Goal: Task Accomplishment & Management: Complete application form

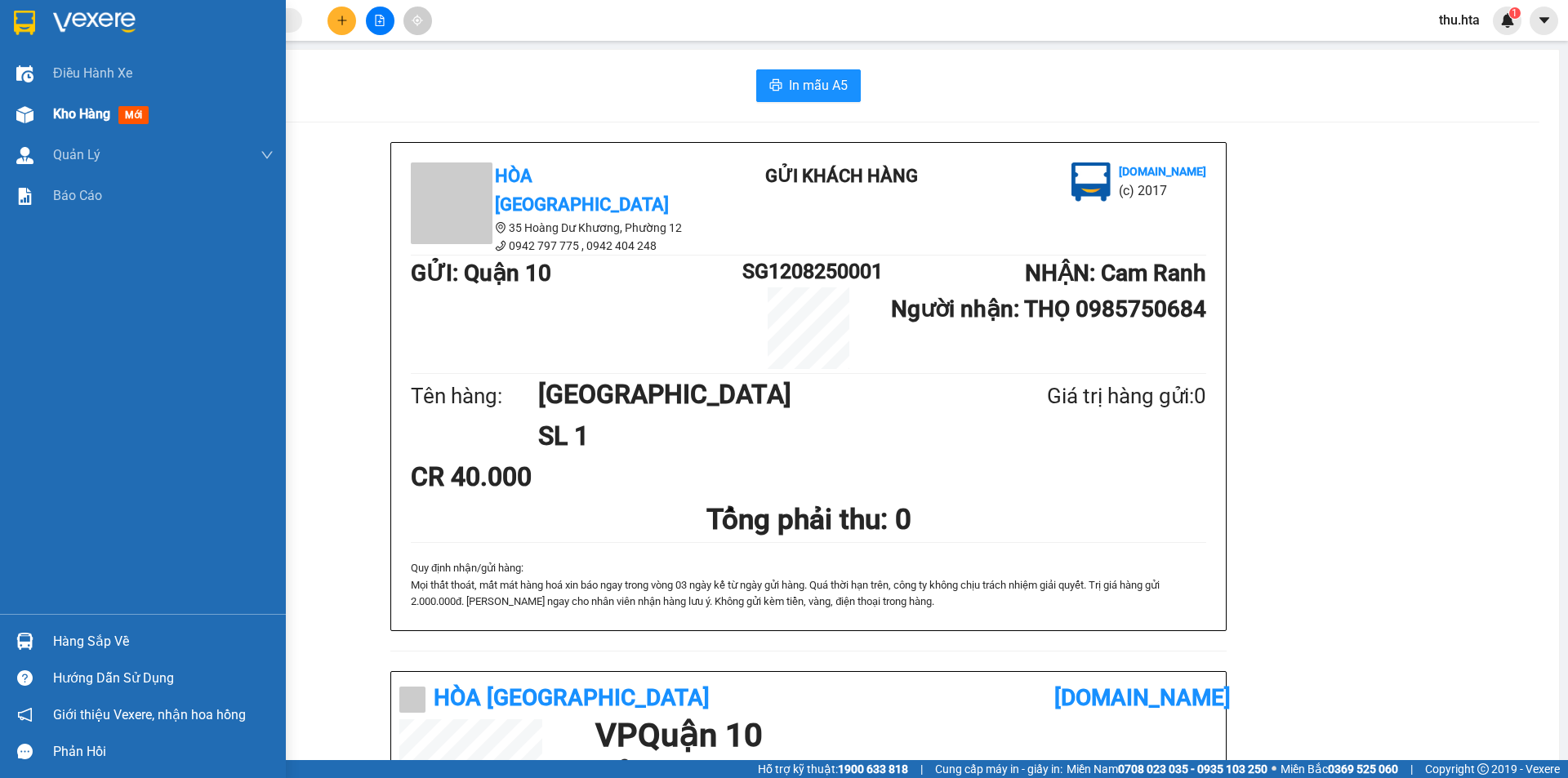
click at [32, 114] on img at bounding box center [25, 115] width 17 height 17
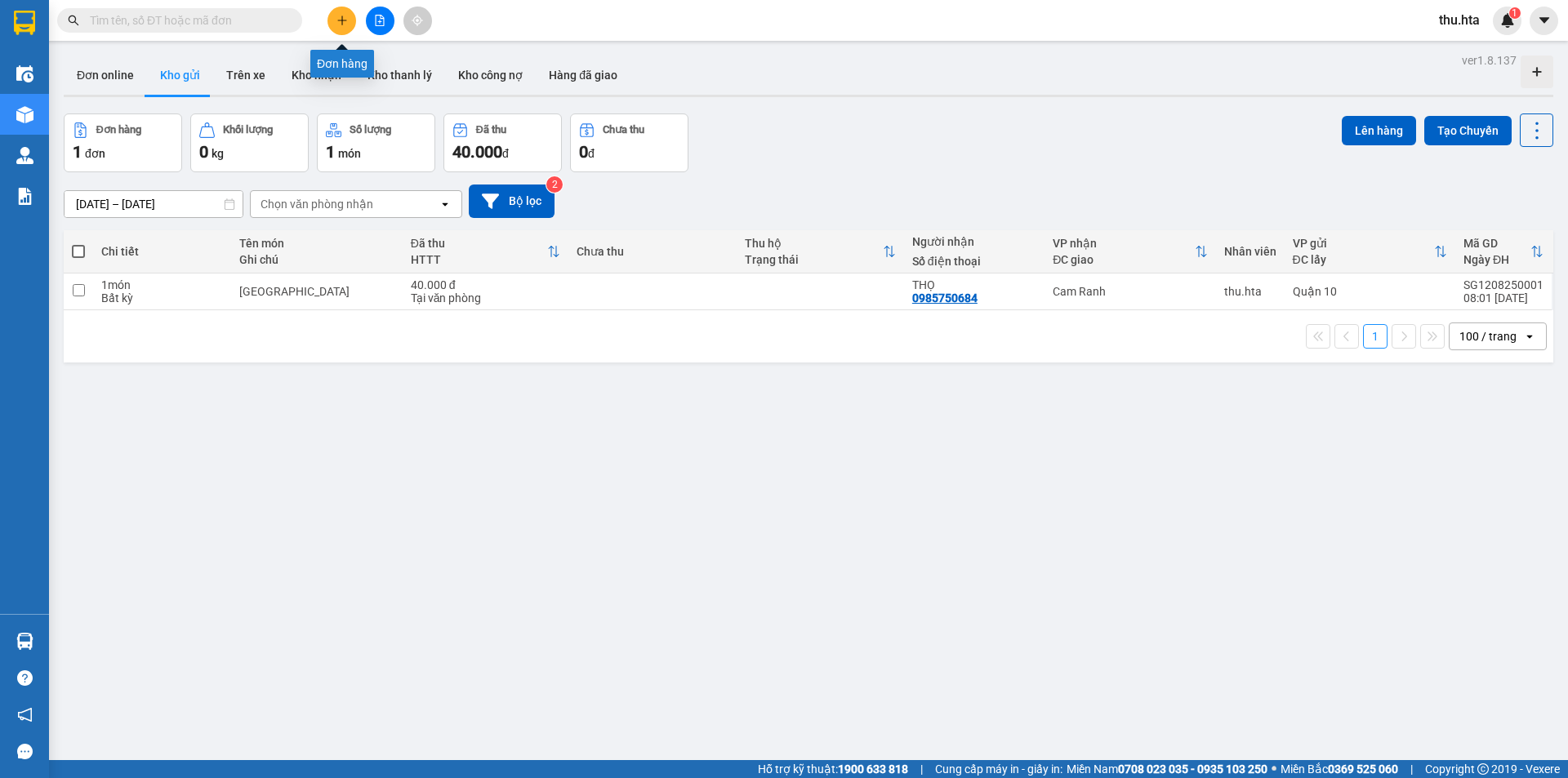
click at [346, 18] on icon "plus" at bounding box center [342, 20] width 12 height 12
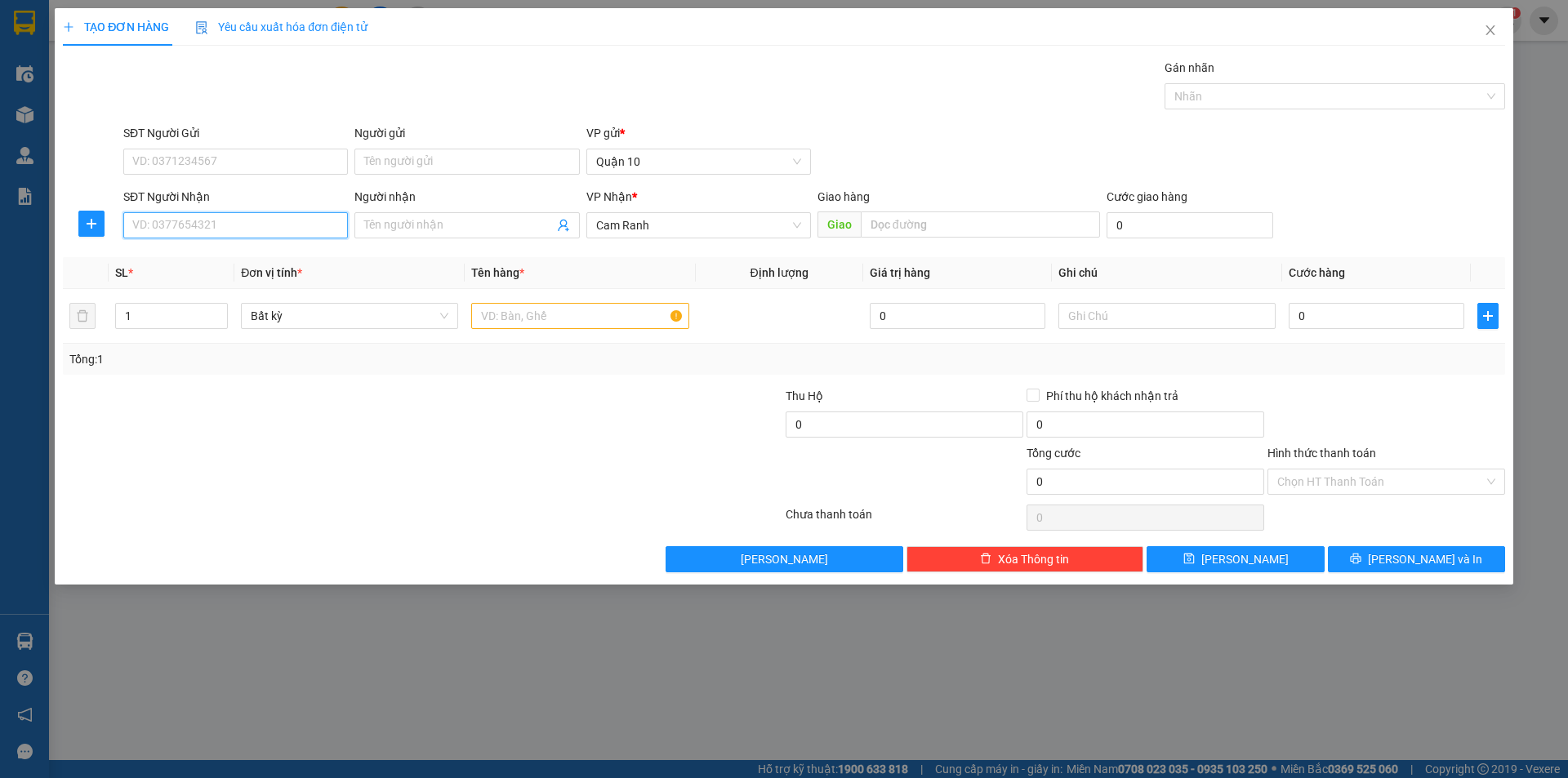
click at [202, 222] on input "SĐT Người Nhận" at bounding box center [236, 225] width 224 height 26
drag, startPoint x: 213, startPoint y: 260, endPoint x: 682, endPoint y: 454, distance: 507.5
click at [214, 260] on div "0905085496 - HUÂN" at bounding box center [236, 258] width 205 height 18
type input "0905085496"
type input "HUÂN"
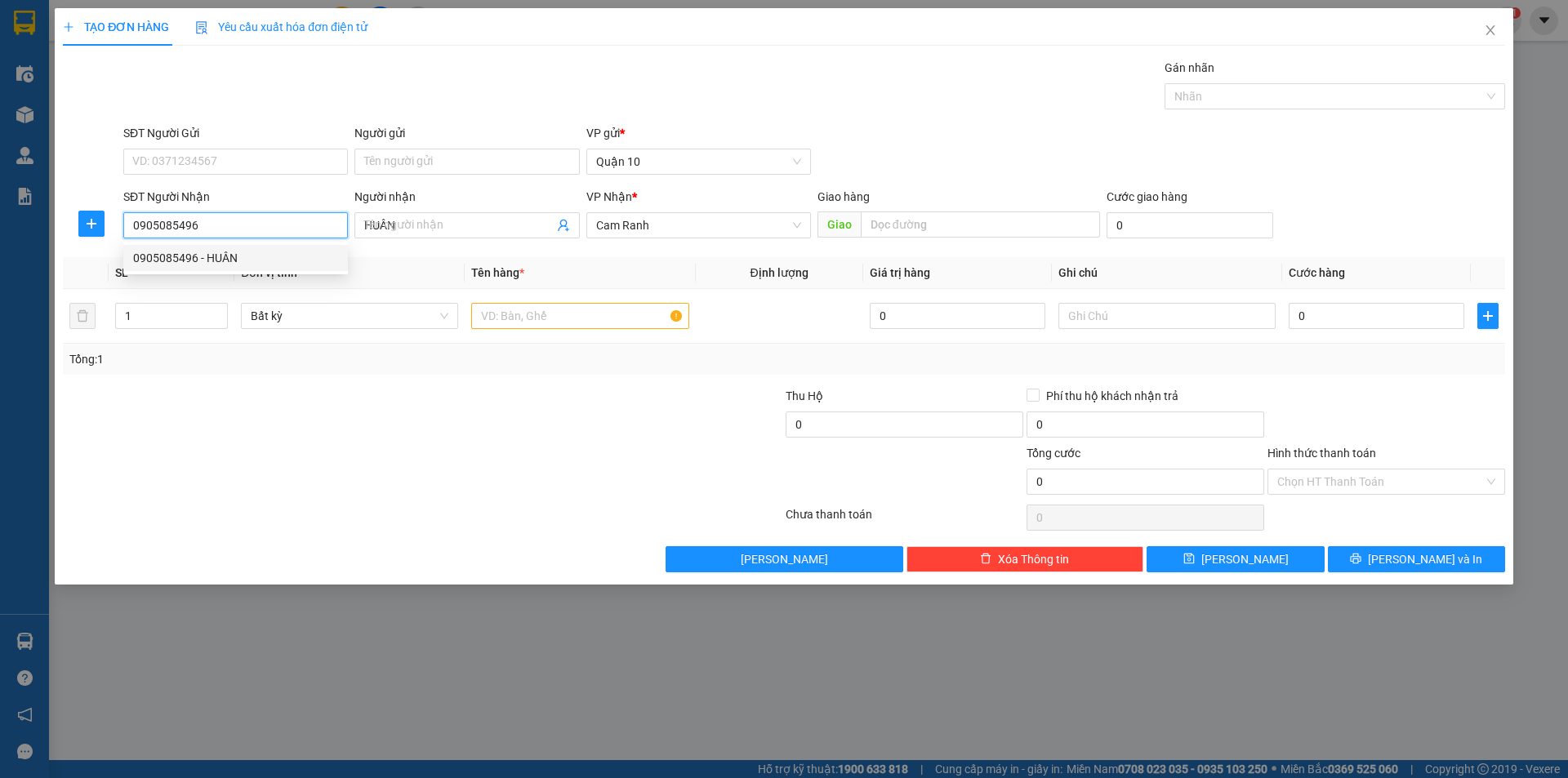
type input "40.000"
type input "0905085496"
click at [1474, 573] on div "TẠO ĐƠN HÀNG Yêu cầu xuất hóa đơn điện tử Transit Pickup Surcharge Ids Transit …" at bounding box center [784, 296] width 1459 height 576
click at [1351, 462] on div "Hình thức thanh toán" at bounding box center [1386, 456] width 238 height 24
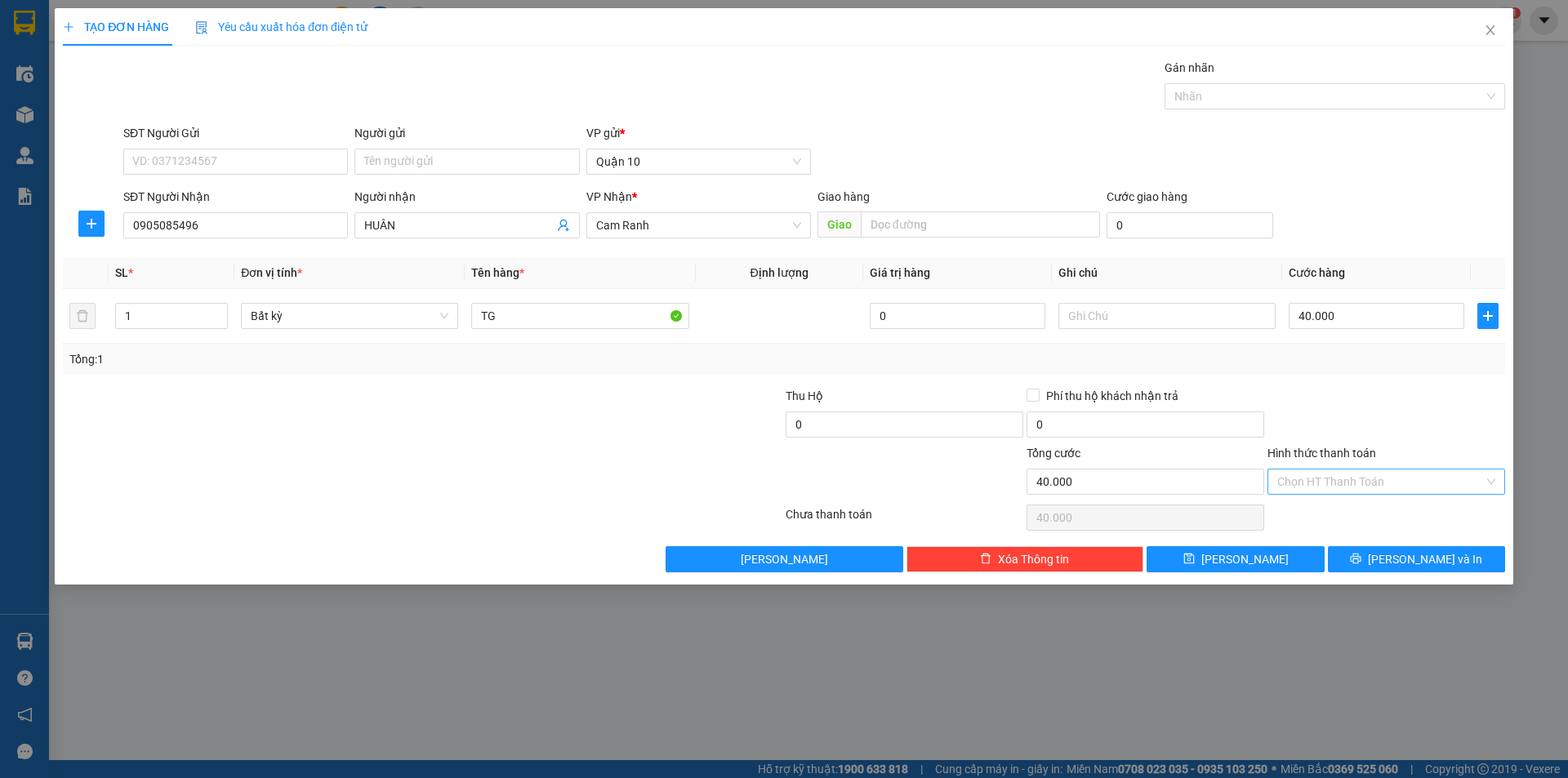
click at [1355, 491] on input "Hình thức thanh toán" at bounding box center [1380, 481] width 207 height 24
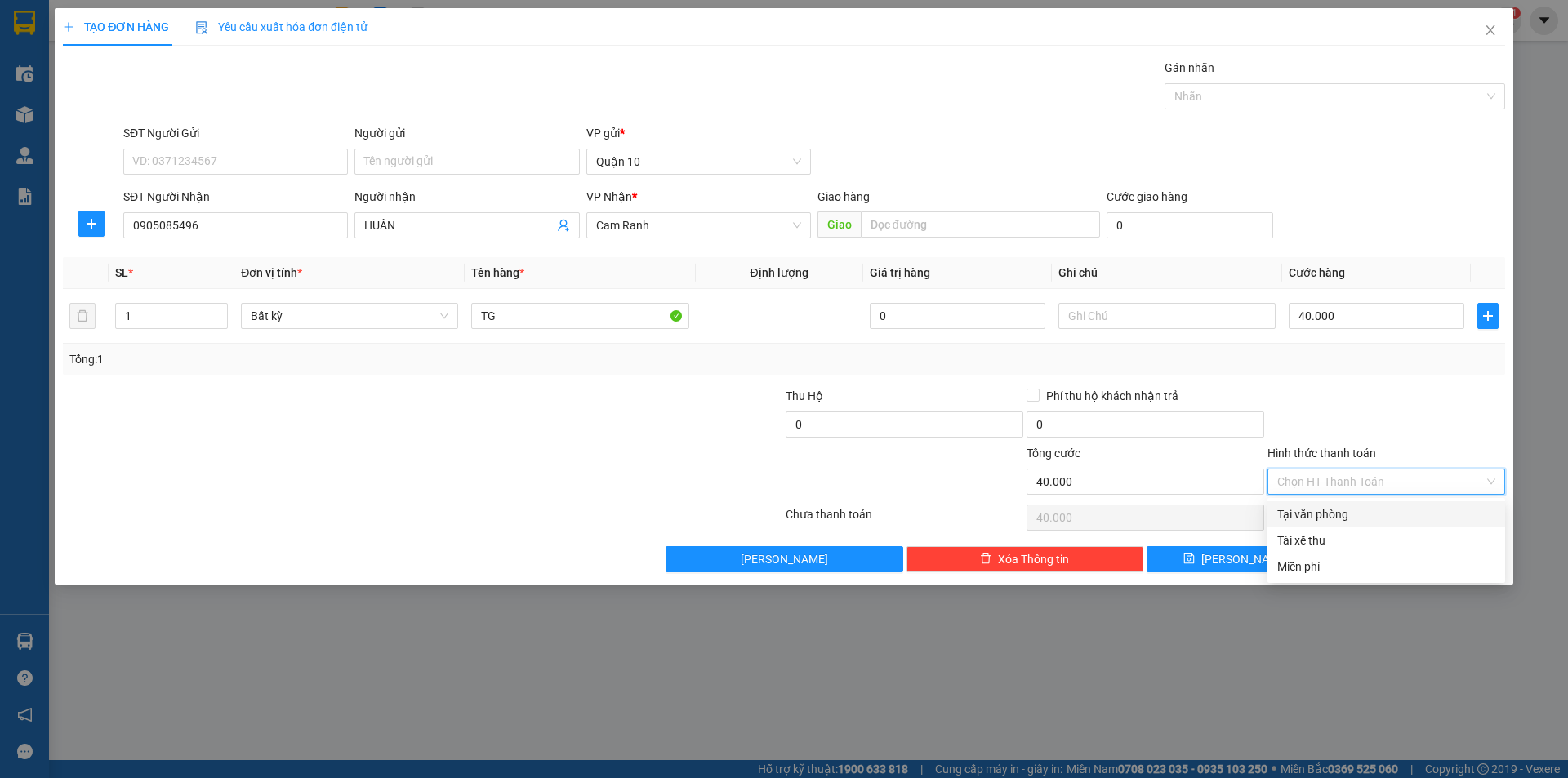
drag, startPoint x: 1328, startPoint y: 517, endPoint x: 1346, endPoint y: 533, distance: 24.1
click at [1331, 521] on div "Tại văn phòng" at bounding box center [1386, 514] width 218 height 18
type input "0"
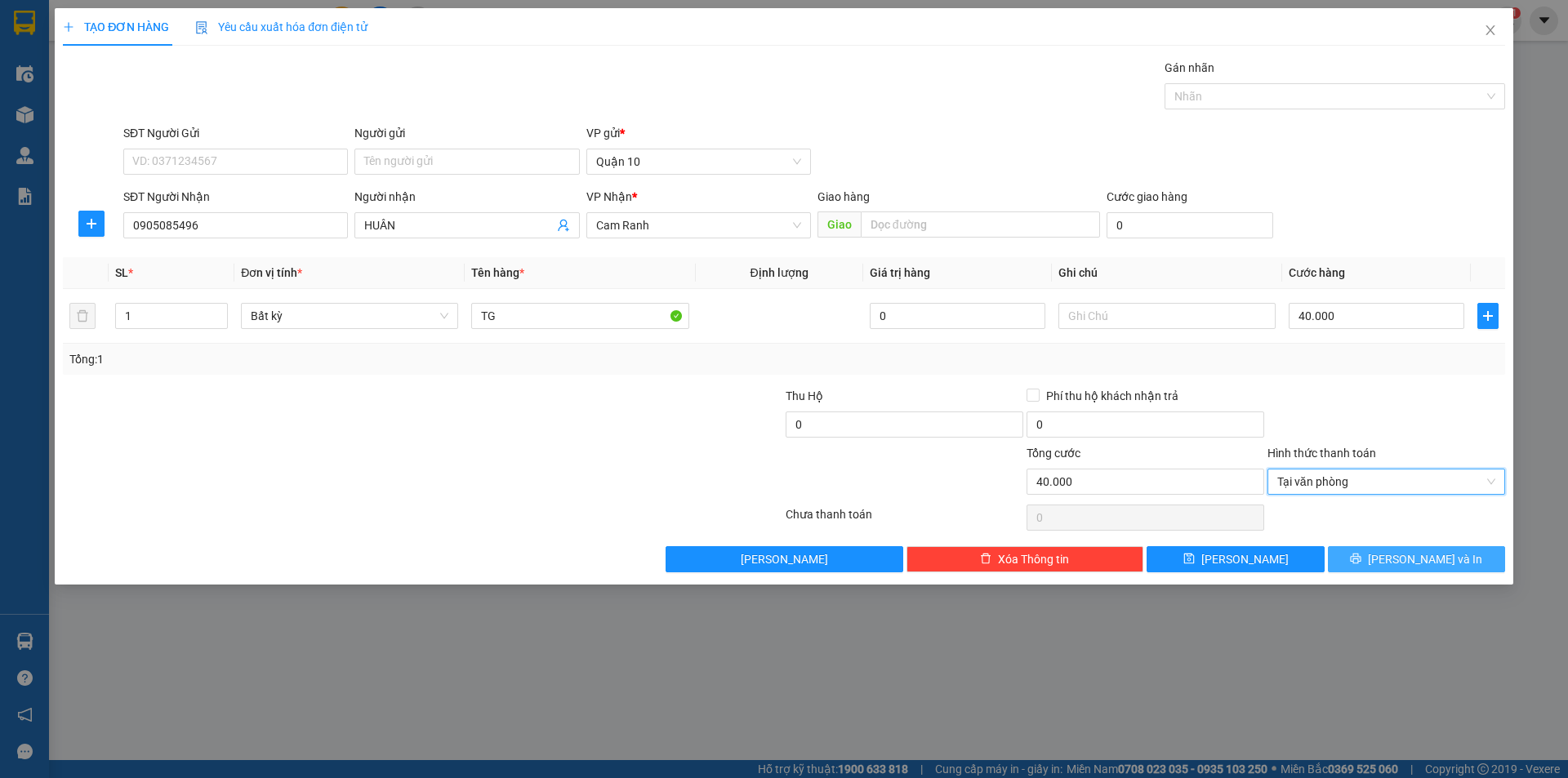
click at [1431, 557] on span "[PERSON_NAME] và In" at bounding box center [1425, 559] width 114 height 18
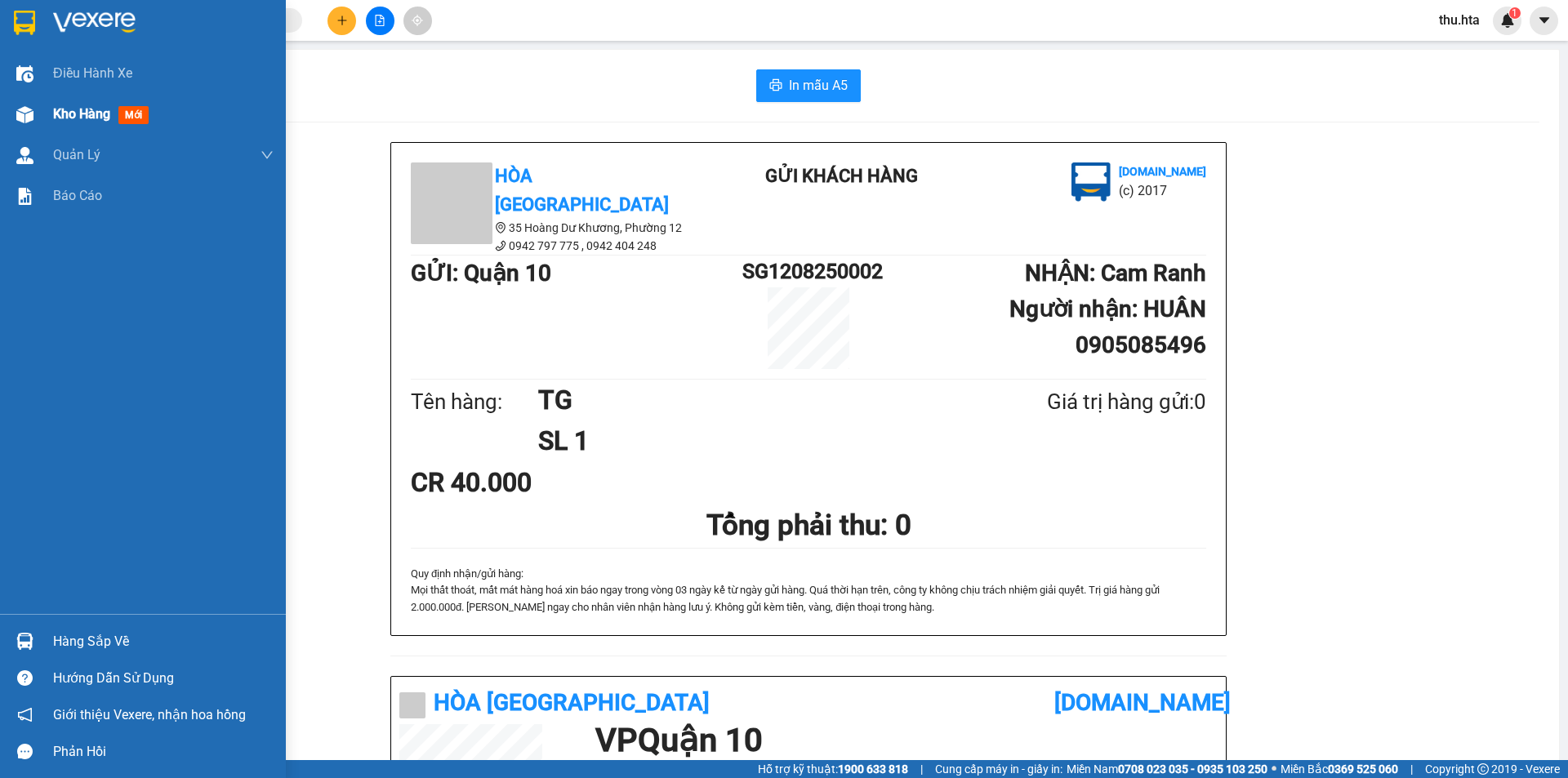
click at [34, 129] on div at bounding box center [25, 115] width 29 height 29
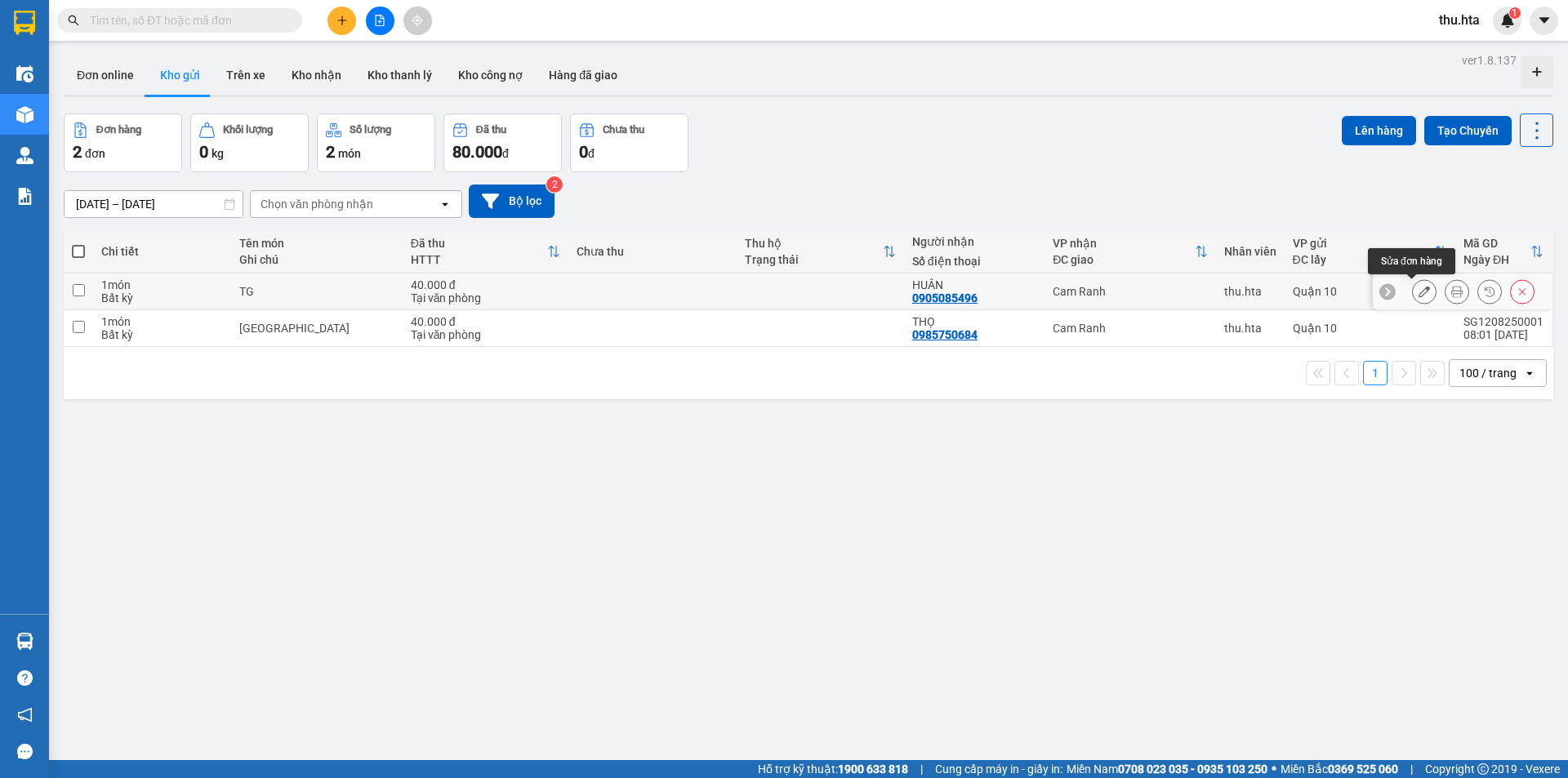
click at [1412, 296] on button at bounding box center [1424, 292] width 23 height 29
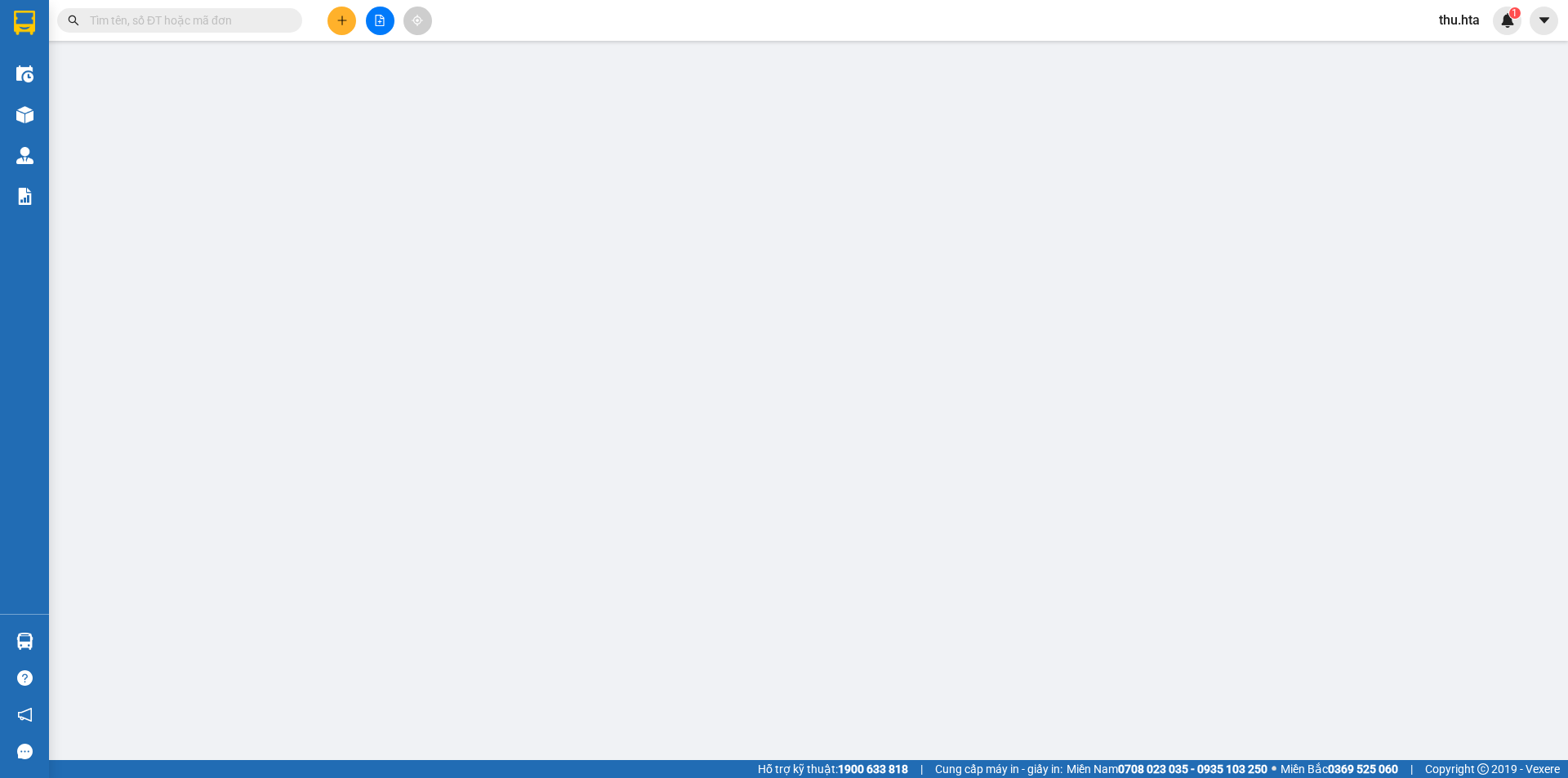
type input "0905085496"
type input "HUÂN"
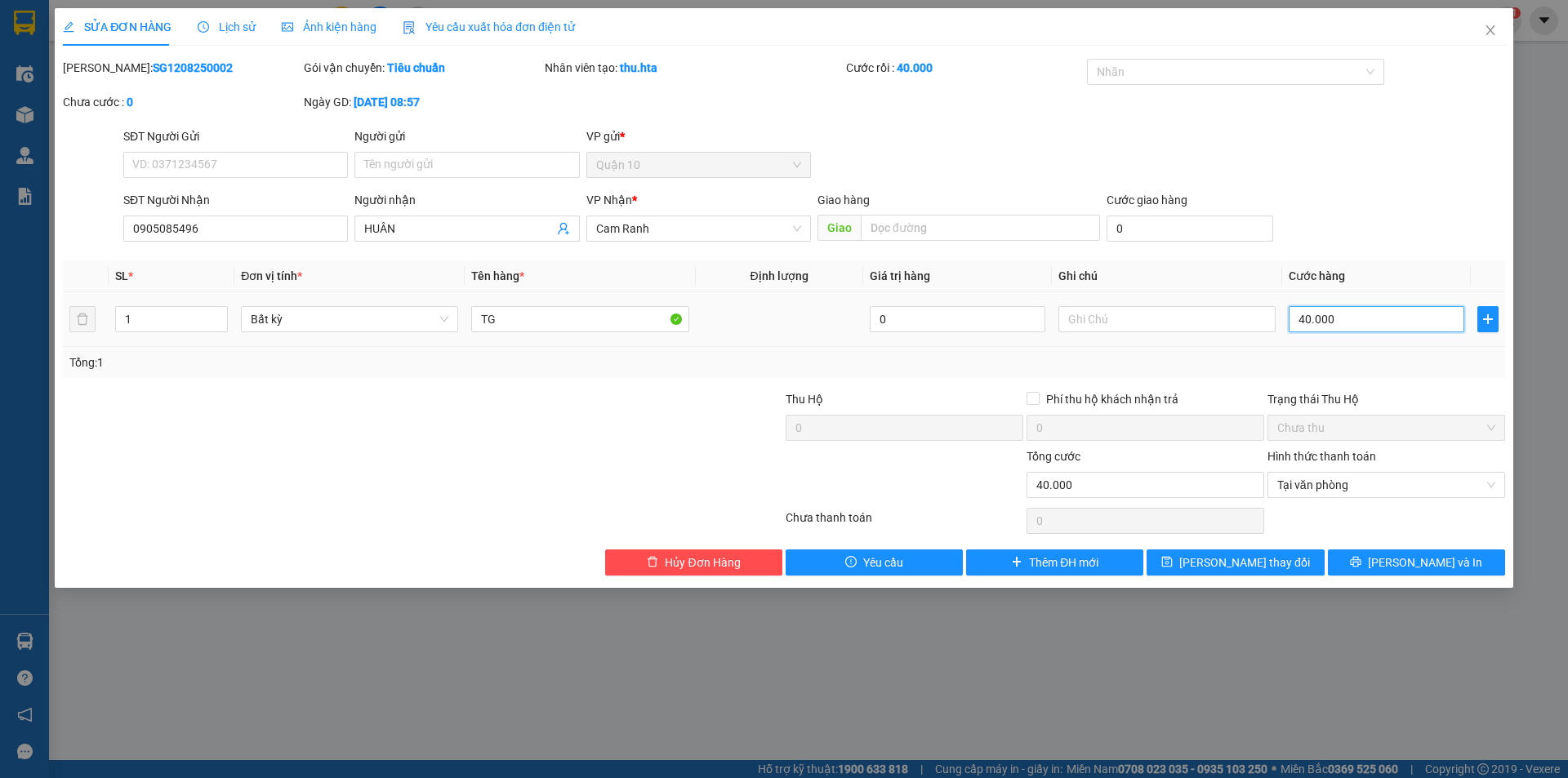
click at [1370, 327] on input "40.000" at bounding box center [1377, 319] width 176 height 26
click at [1449, 318] on input "40.000" at bounding box center [1377, 319] width 176 height 26
type input "0"
click at [1360, 324] on input "0" at bounding box center [1377, 319] width 176 height 26
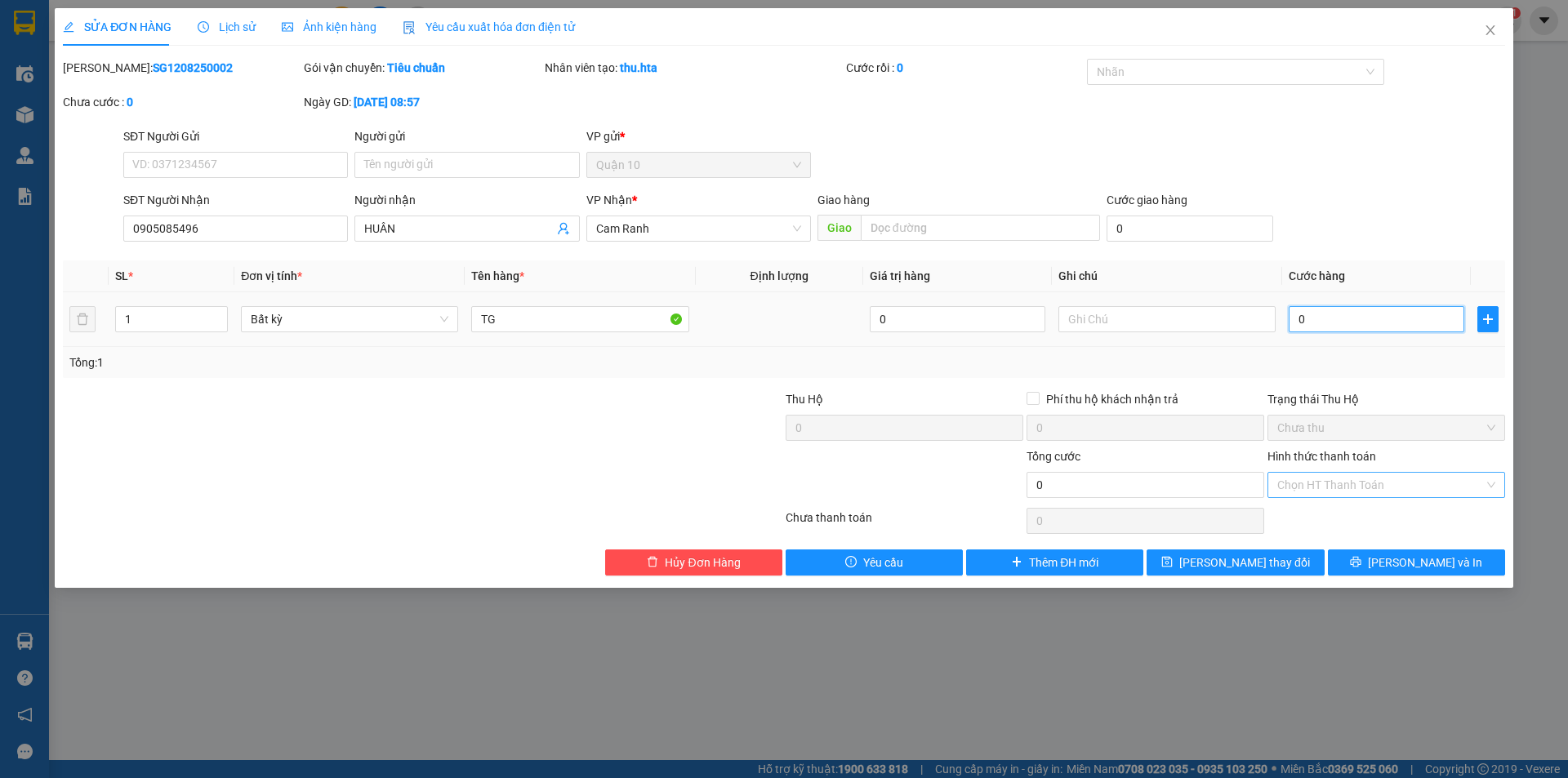
type input "4"
type input "04"
type input "40"
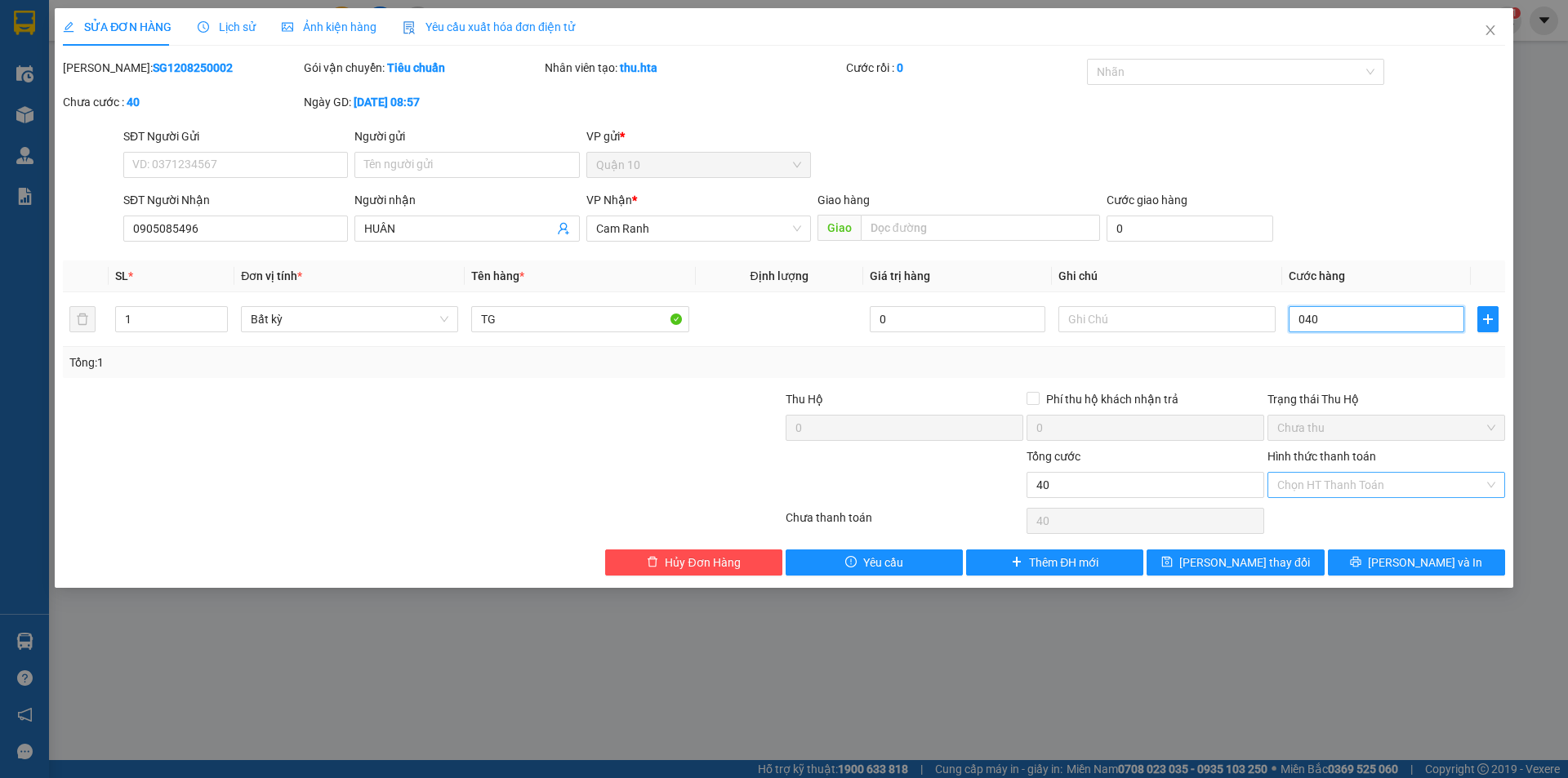
type input "040"
type input "40.000"
drag, startPoint x: 1470, startPoint y: 386, endPoint x: 1399, endPoint y: 522, distance: 153.4
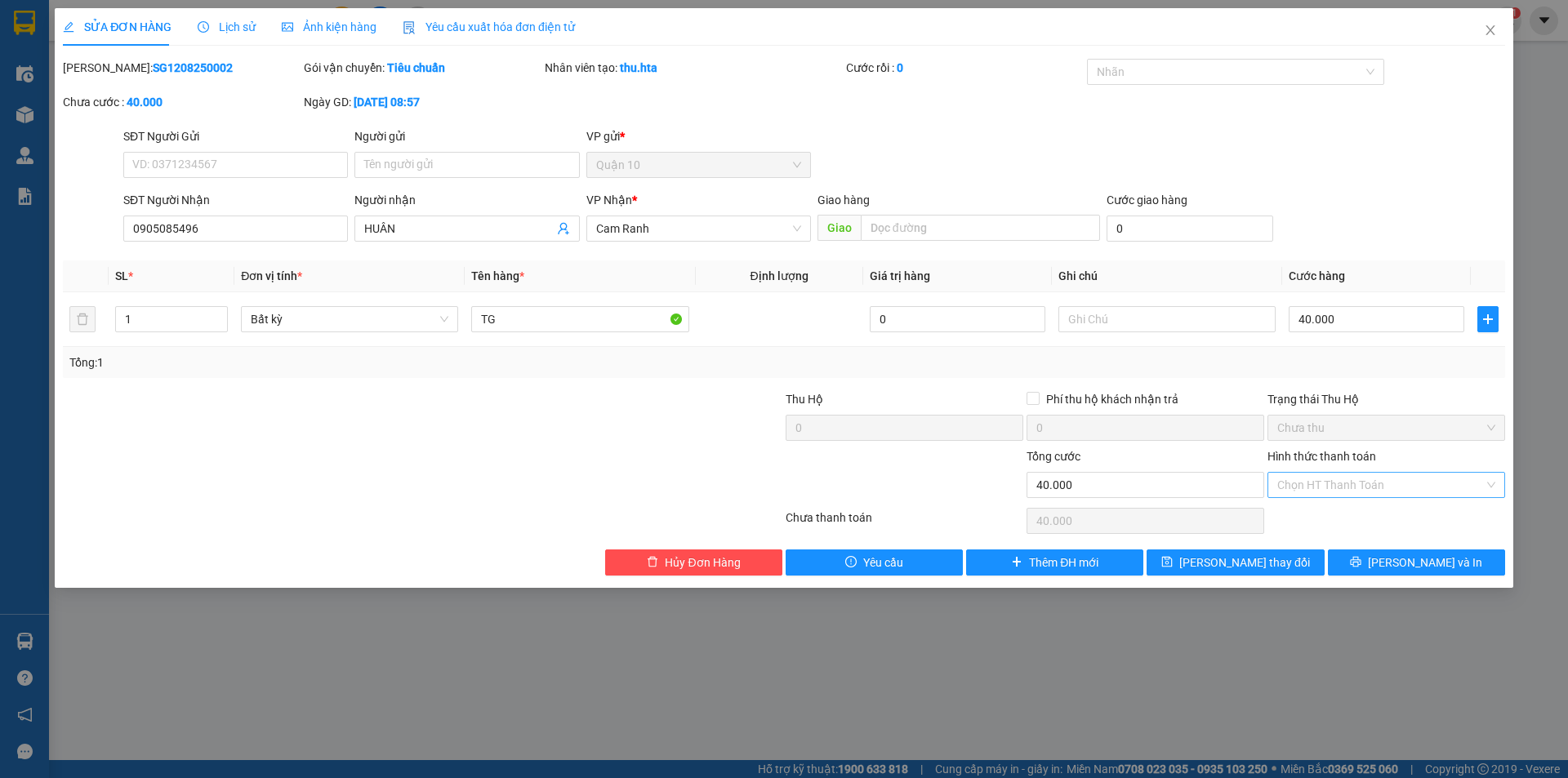
click at [1468, 394] on div "Total Paid Fee 40.000 Total UnPaid Fee 0 Cash Collection Total Fee Mã ĐH: SG120…" at bounding box center [784, 317] width 1442 height 517
click at [1399, 562] on button "[PERSON_NAME] và In" at bounding box center [1416, 562] width 177 height 26
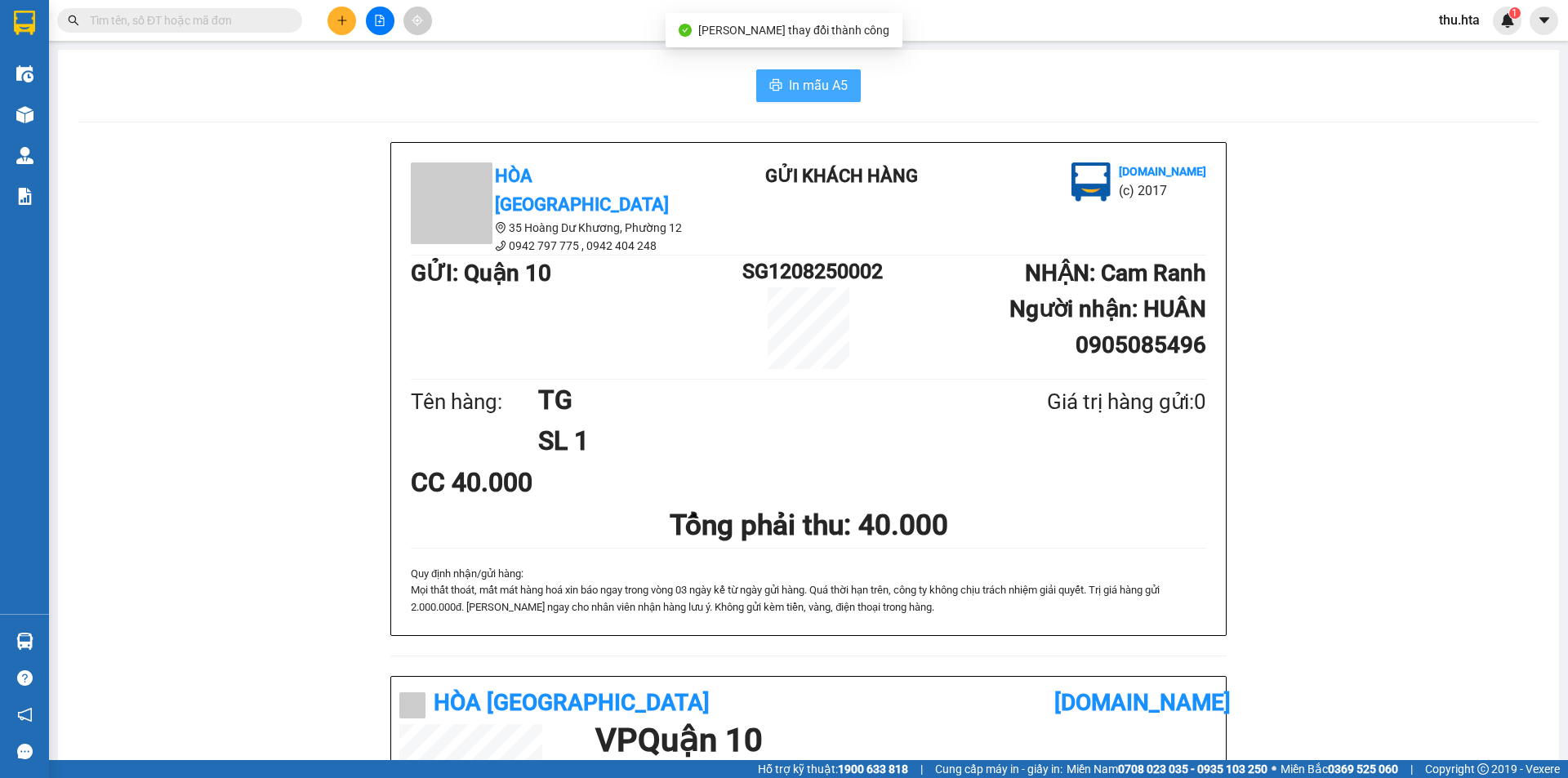
click at [800, 94] on span "In mẫu A5" at bounding box center [818, 85] width 59 height 20
click at [834, 101] on button "In mẫu A5" at bounding box center [808, 86] width 104 height 33
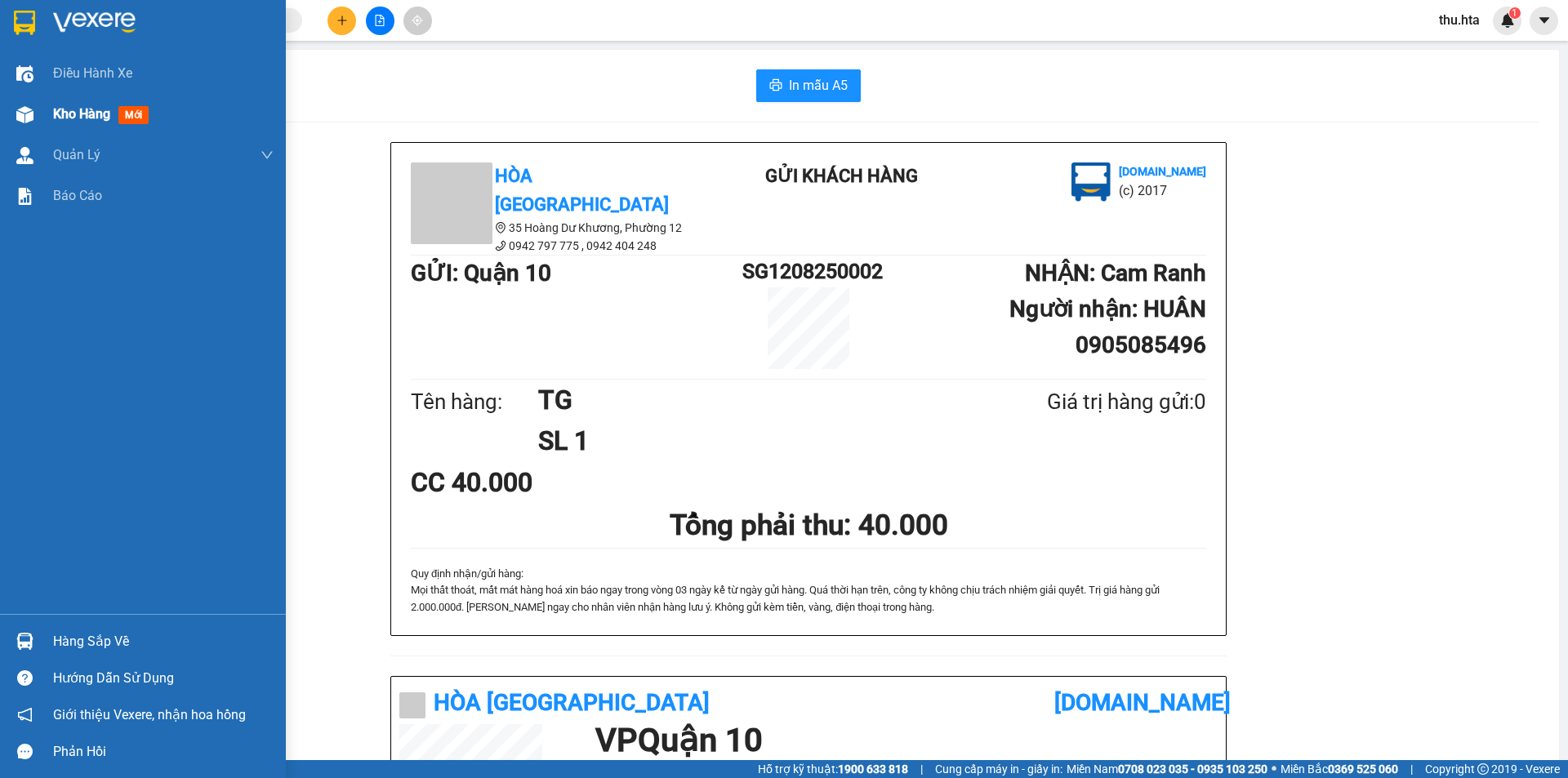
click at [125, 115] on span "mới" at bounding box center [132, 115] width 30 height 18
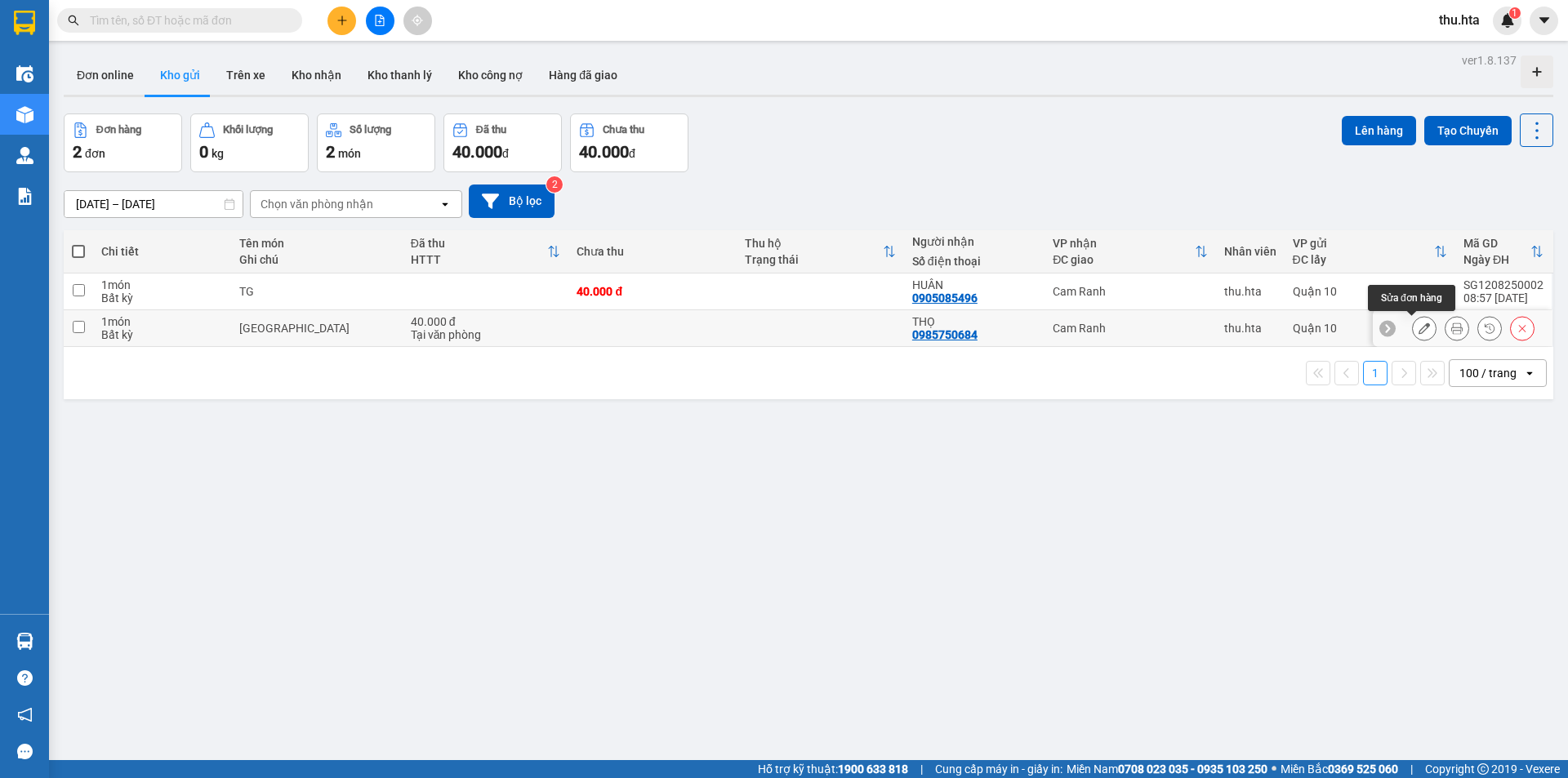
click at [1451, 329] on icon at bounding box center [1457, 329] width 12 height 12
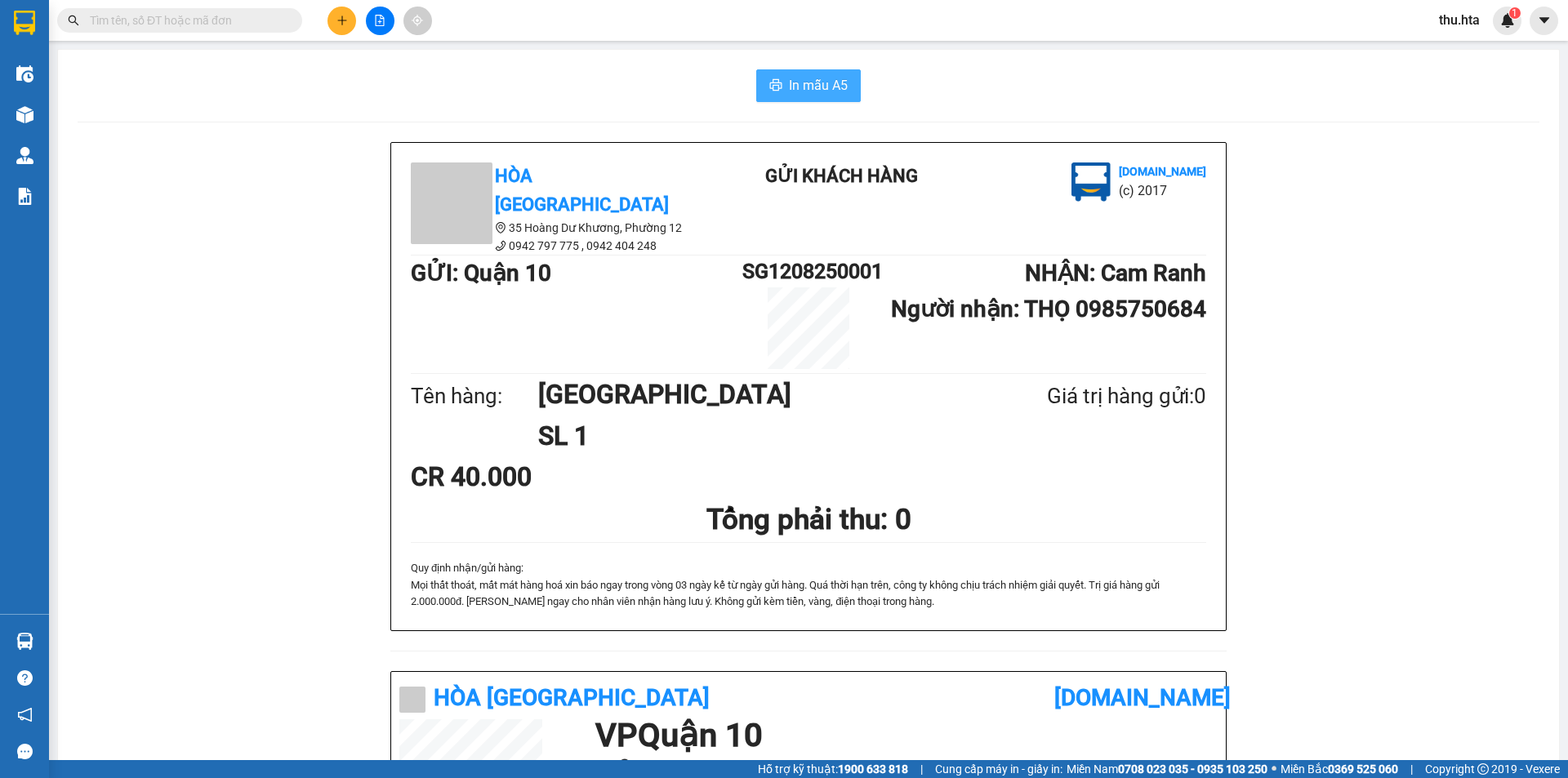
click at [813, 92] on span "In mẫu A5" at bounding box center [818, 85] width 59 height 20
